Goal: Navigation & Orientation: Find specific page/section

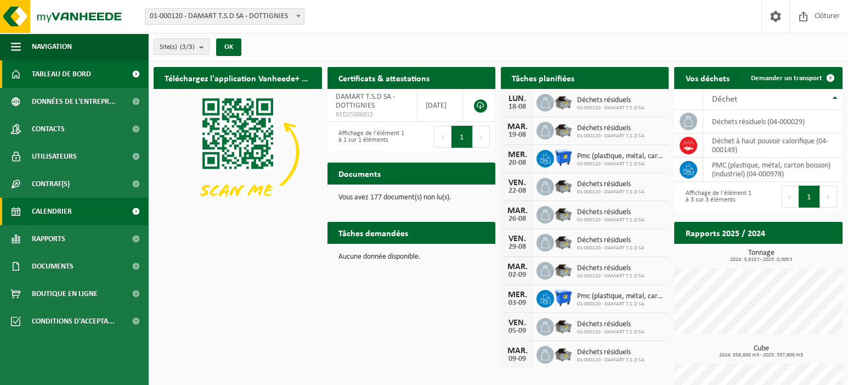
click at [46, 210] on span "Calendrier" at bounding box center [52, 210] width 40 height 27
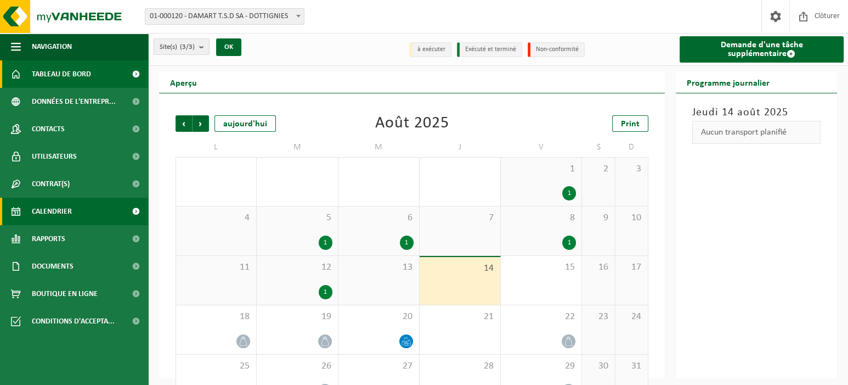
click at [47, 74] on span "Tableau de bord" at bounding box center [61, 73] width 59 height 27
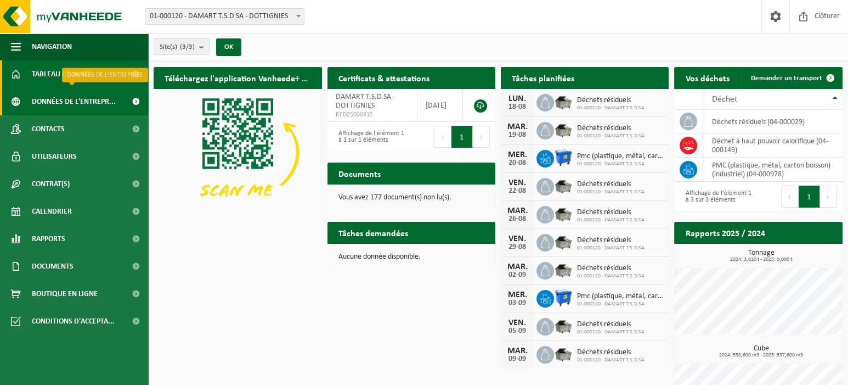
click at [46, 98] on span "Données de l'entrepr..." at bounding box center [74, 101] width 84 height 27
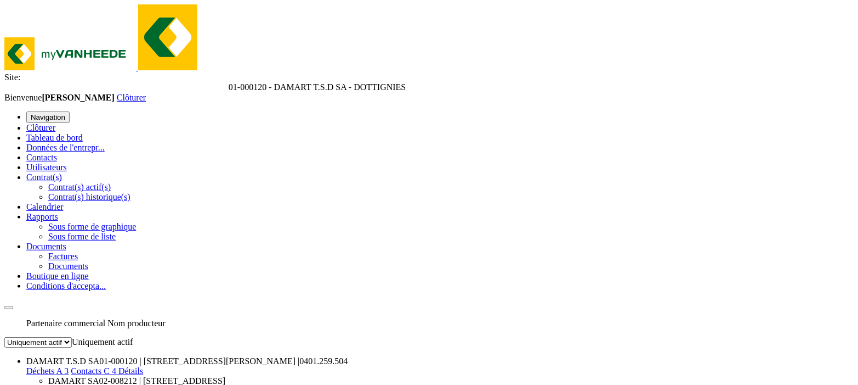
click at [42, 152] on span "Contacts" at bounding box center [41, 156] width 31 height 9
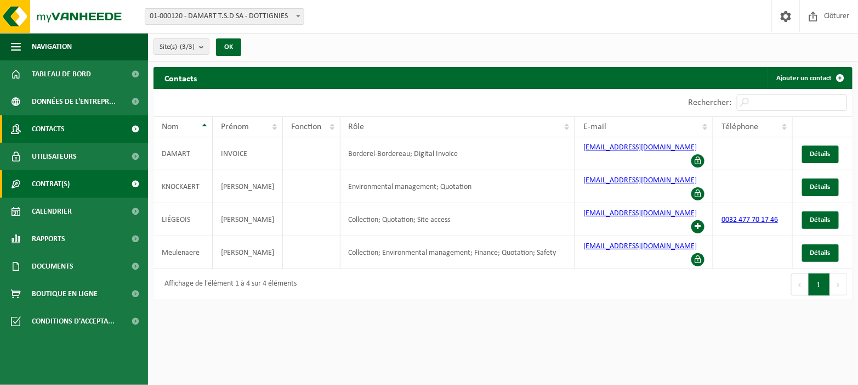
click at [46, 179] on span "Contrat(s)" at bounding box center [51, 183] width 38 height 27
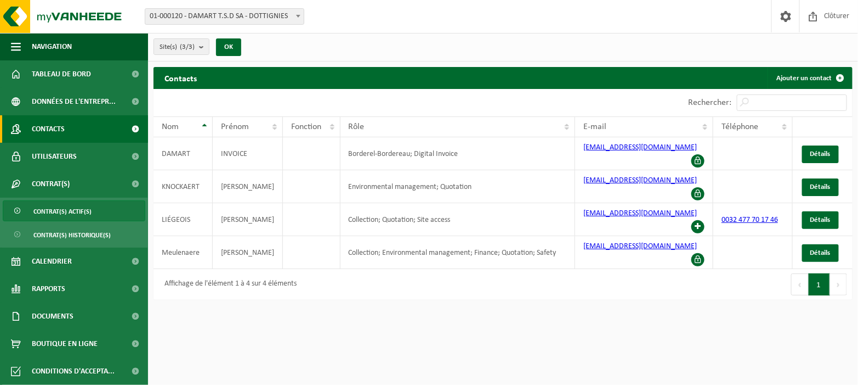
click at [72, 212] on span "Contrat(s) actif(s)" at bounding box center [62, 211] width 58 height 21
